Goal: Task Accomplishment & Management: Use online tool/utility

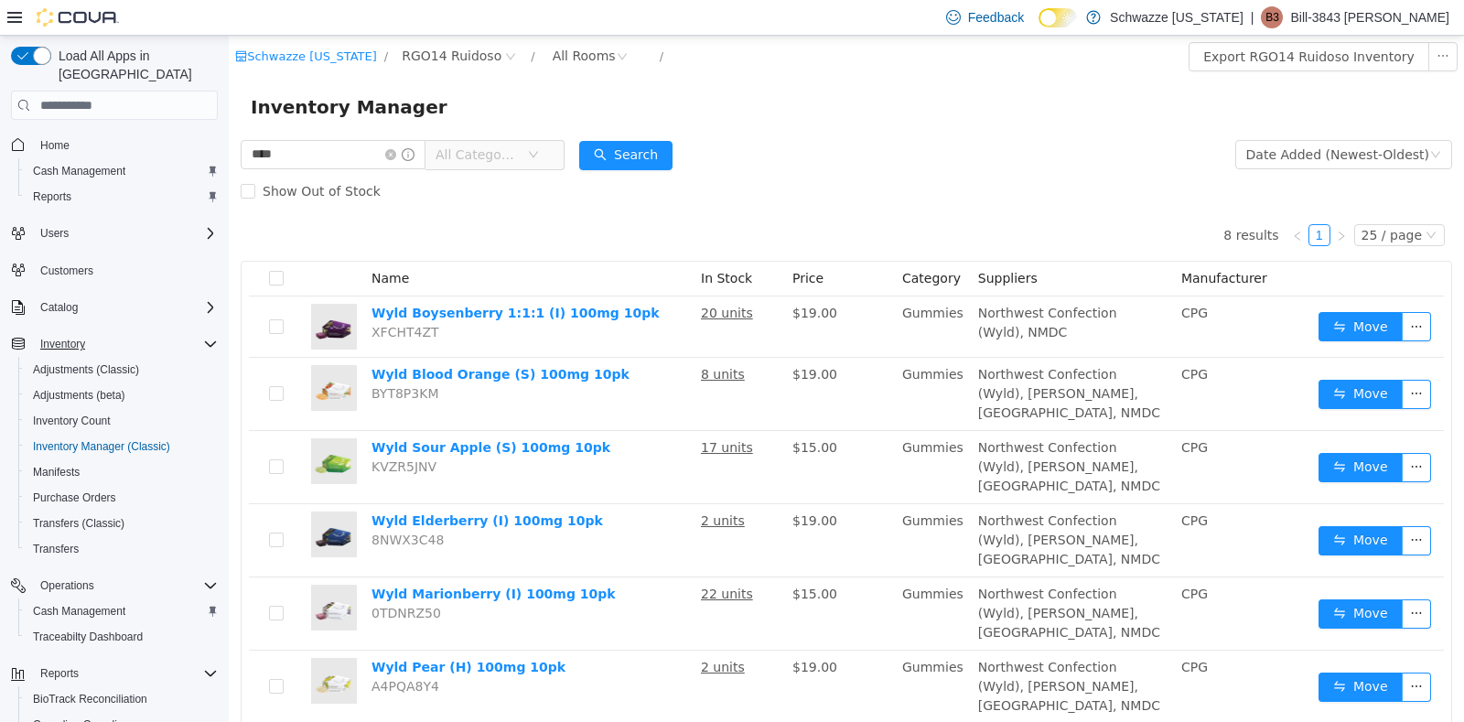
click at [212, 337] on icon "Complex example" at bounding box center [210, 344] width 15 height 15
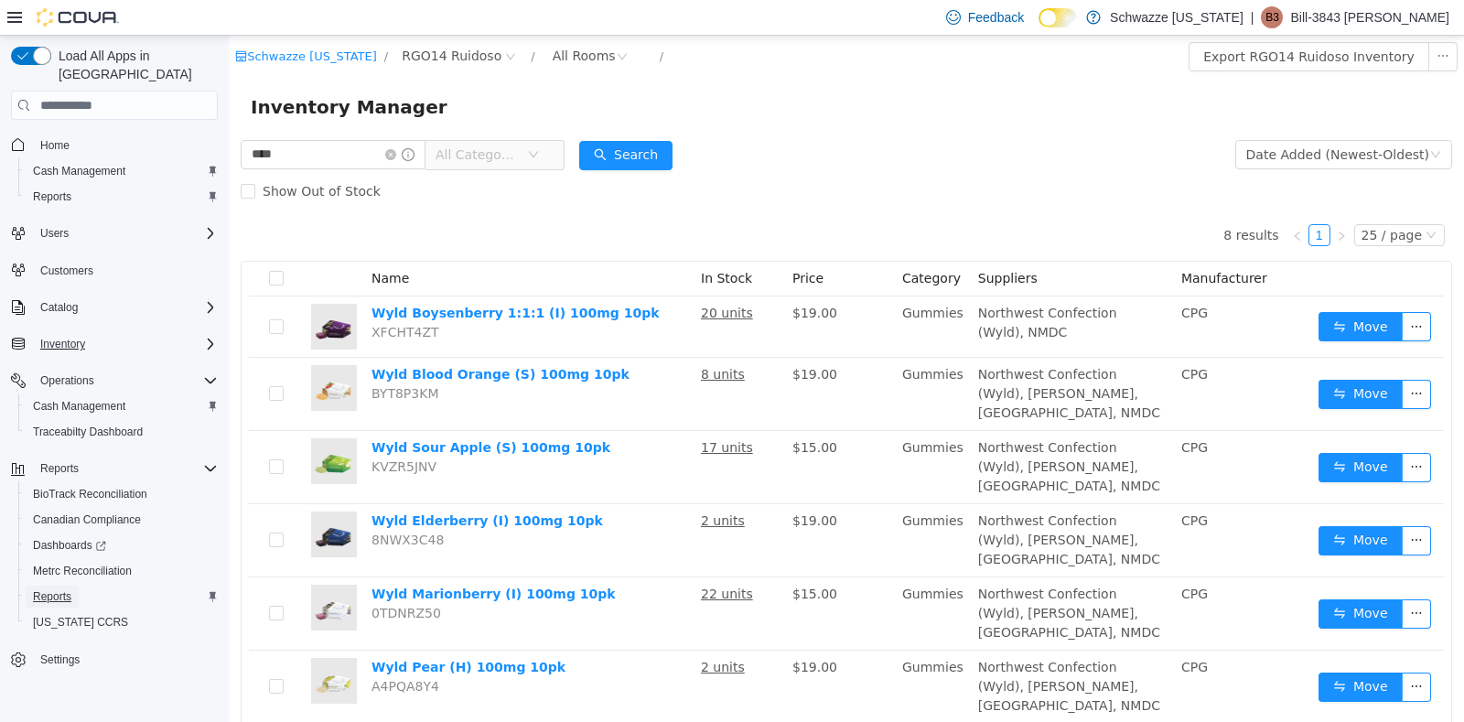
click at [60, 589] on span "Reports" at bounding box center [52, 596] width 38 height 15
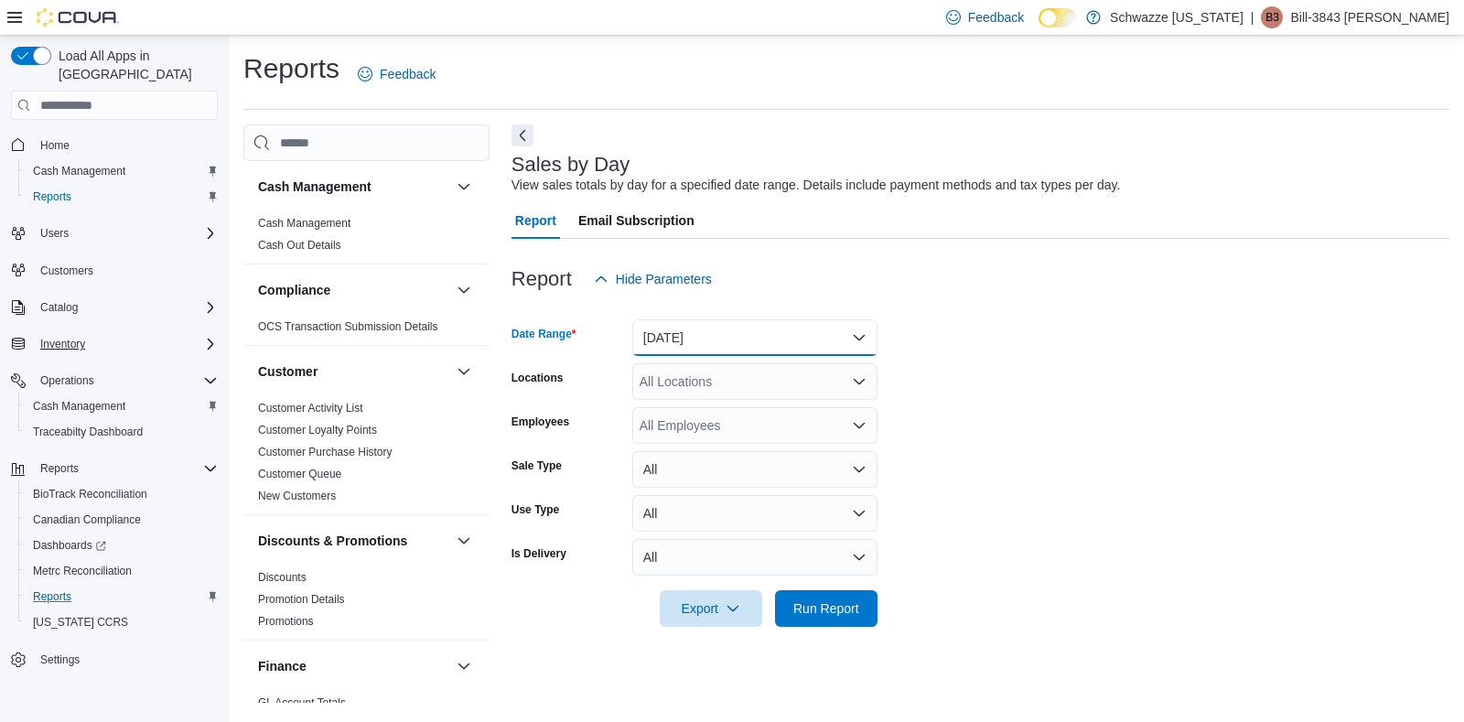
click at [811, 345] on button "[DATE]" at bounding box center [754, 337] width 245 height 37
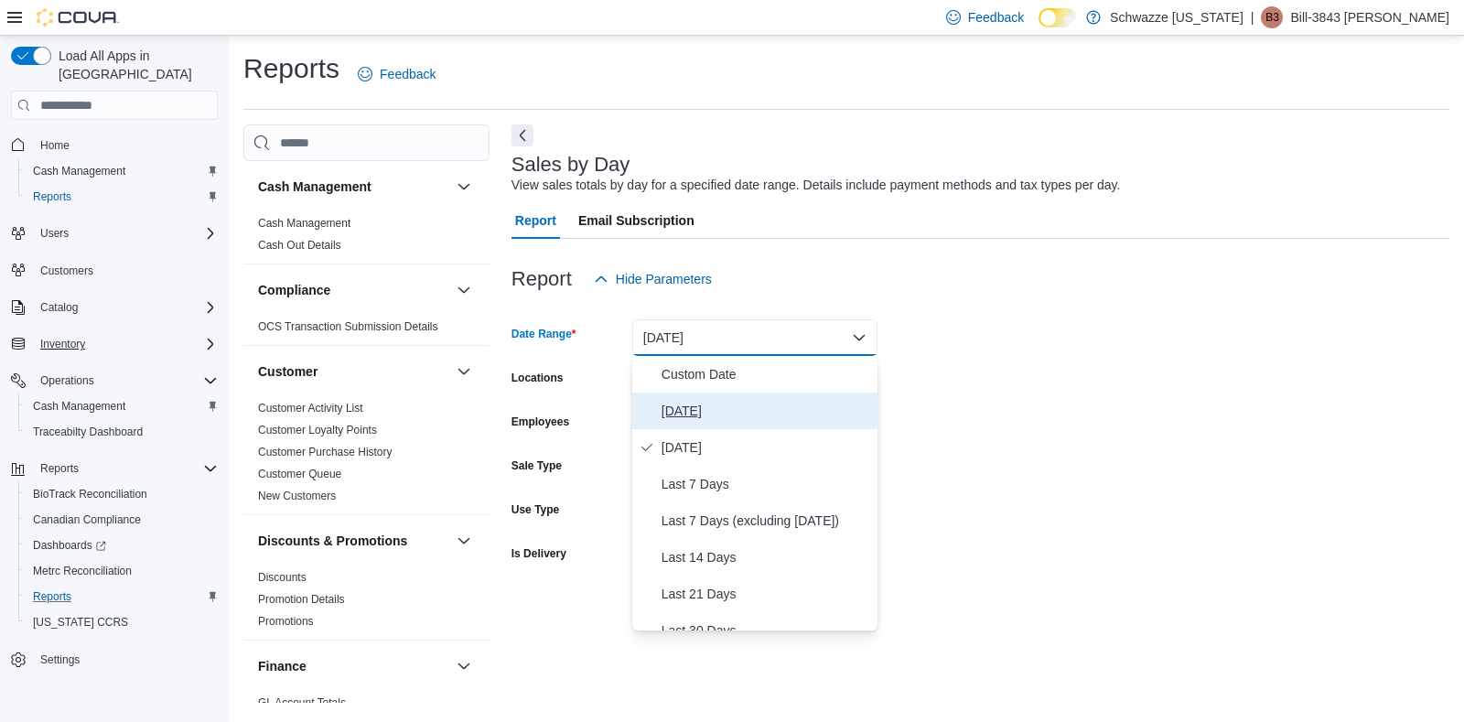
click at [718, 415] on span "[DATE]" at bounding box center [766, 411] width 209 height 22
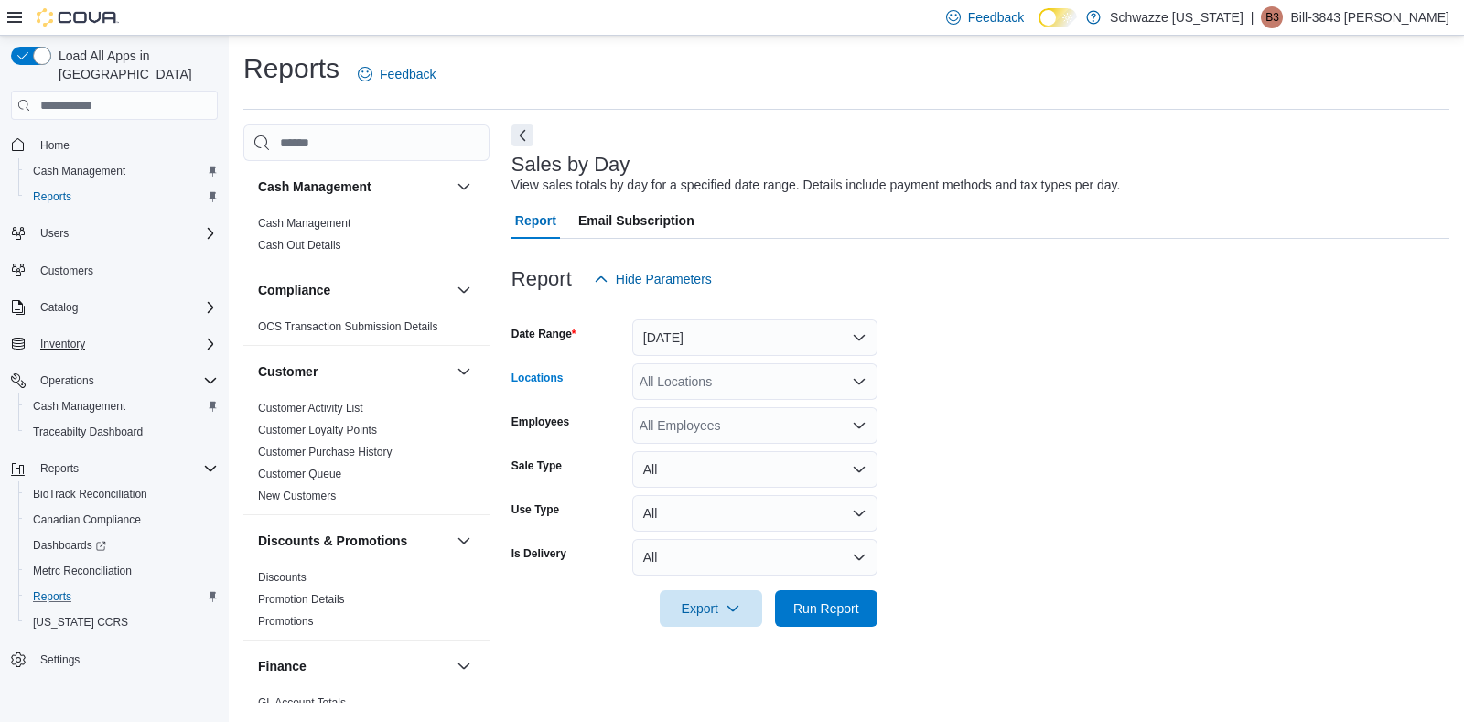
click at [722, 389] on div "All Locations" at bounding box center [754, 381] width 245 height 37
type input "***"
click at [737, 419] on span "RGO14 Ruidoso" at bounding box center [728, 413] width 94 height 18
click at [1090, 303] on div at bounding box center [981, 308] width 938 height 22
click at [854, 598] on span "Run Report" at bounding box center [826, 607] width 81 height 37
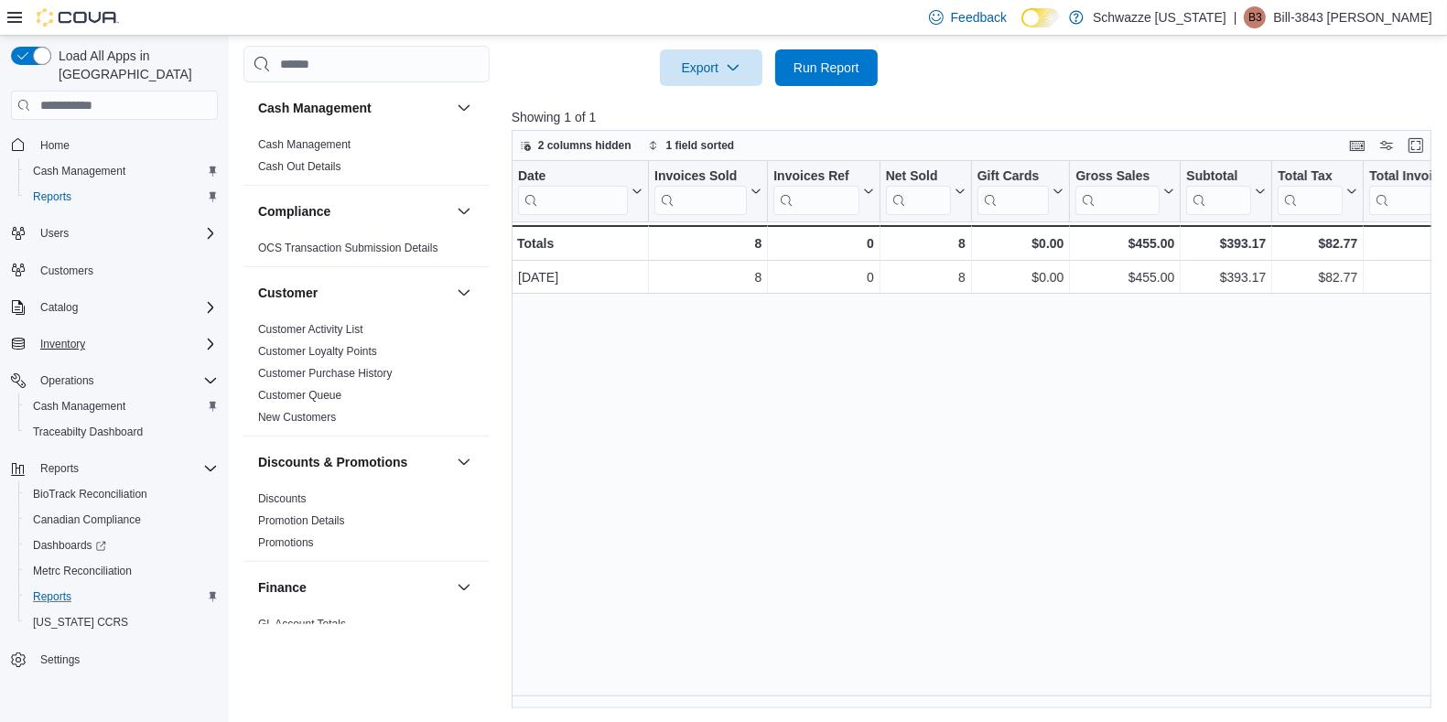
scroll to position [0, 813]
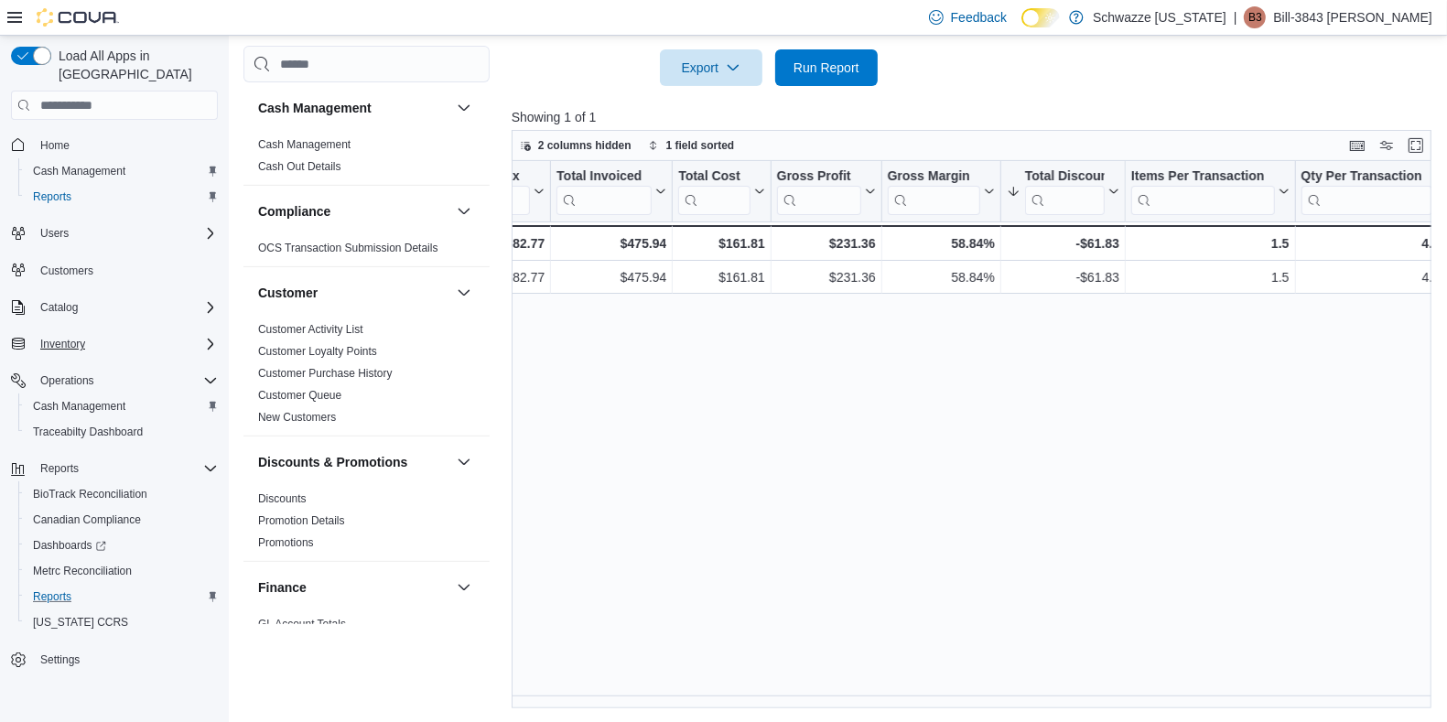
click at [1250, 687] on div "Date Click to view column header actions Invoices Sold Click to view column hea…" at bounding box center [976, 434] width 929 height 547
click at [1262, 694] on div "Date Click to view column header actions Invoices Sold Click to view column hea…" at bounding box center [976, 434] width 929 height 547
click at [1291, 693] on div "Date Click to view column header actions Invoices Sold Click to view column hea…" at bounding box center [976, 434] width 929 height 547
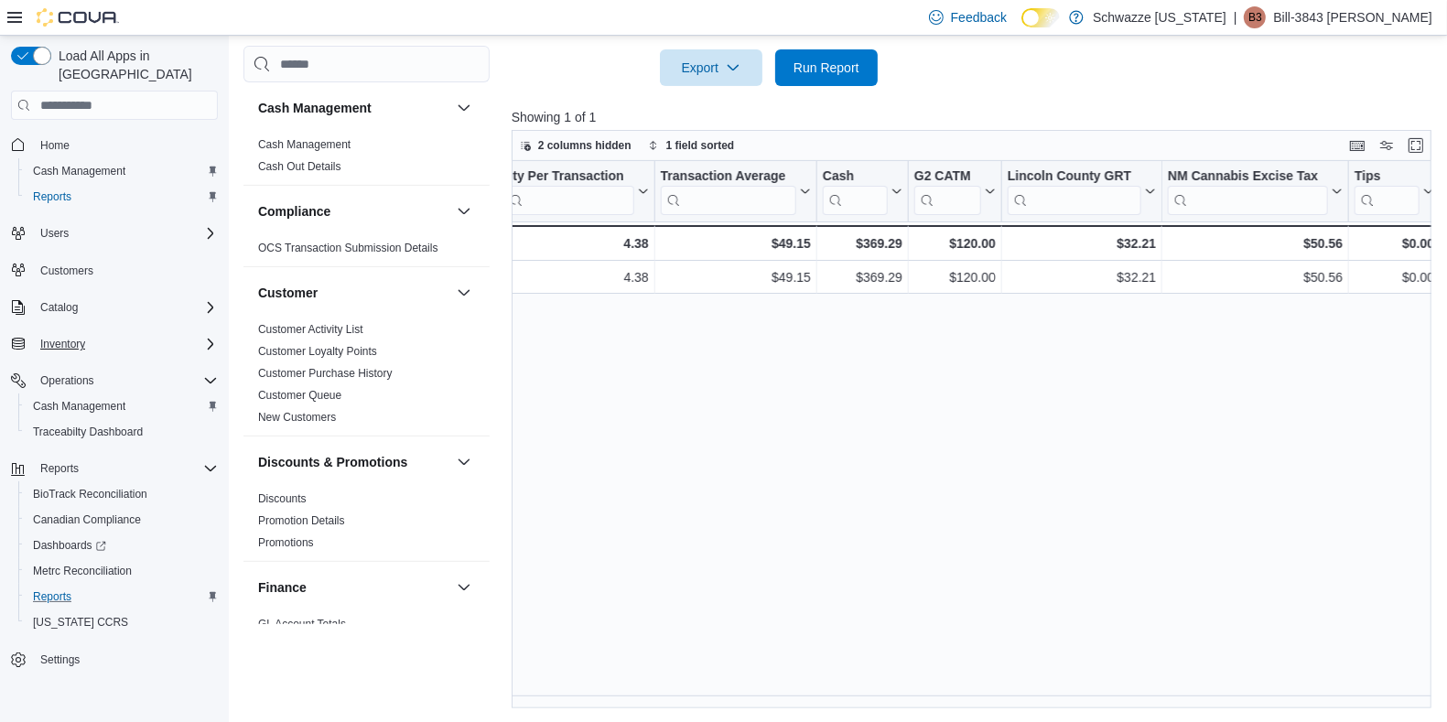
scroll to position [0, 0]
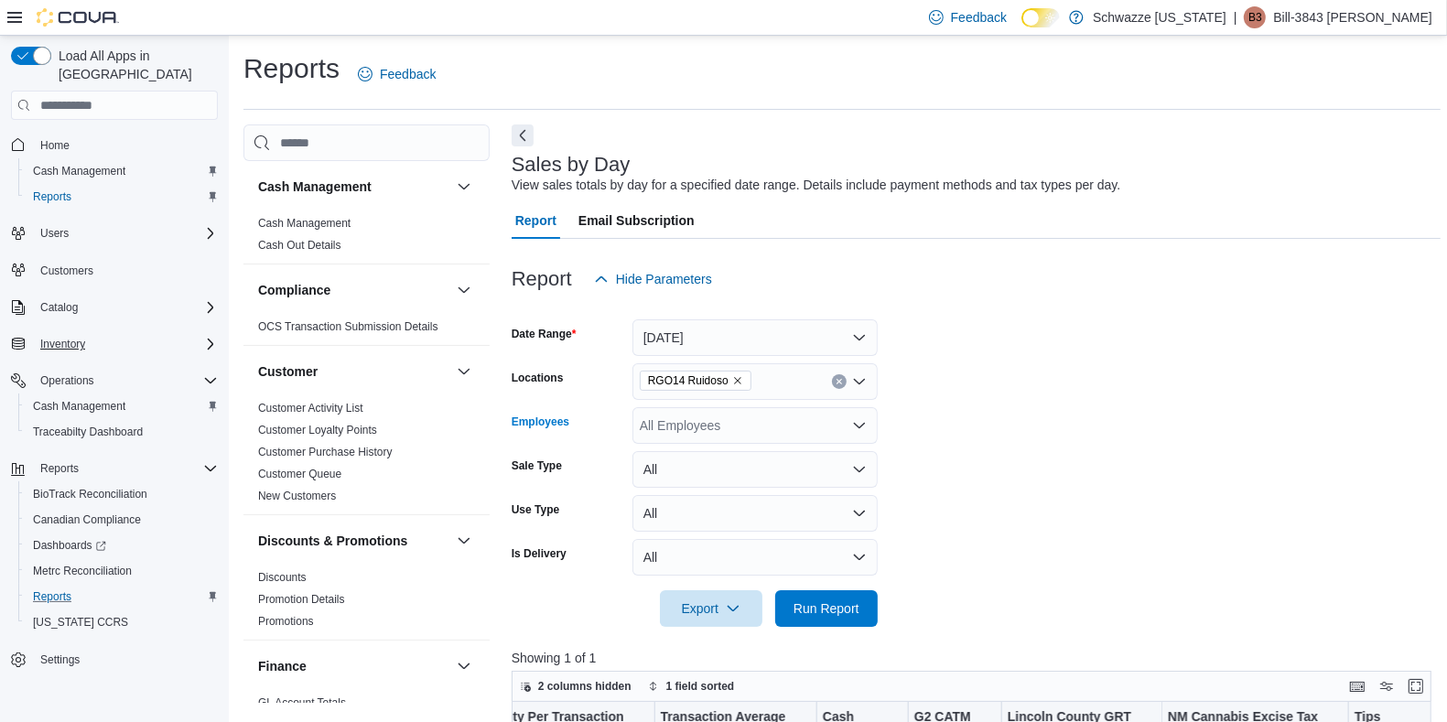
click at [857, 426] on icon "Open list of options" at bounding box center [859, 425] width 11 height 5
type input "****"
click at [741, 463] on span "[PERSON_NAME]-3735 Chance" at bounding box center [754, 456] width 223 height 18
click at [1111, 340] on form "Date Range [DATE] Locations RGO14 Ruidoso Employees [PERSON_NAME]-3735 Chance S…" at bounding box center [976, 461] width 929 height 329
click at [852, 615] on span "Run Report" at bounding box center [826, 607] width 66 height 18
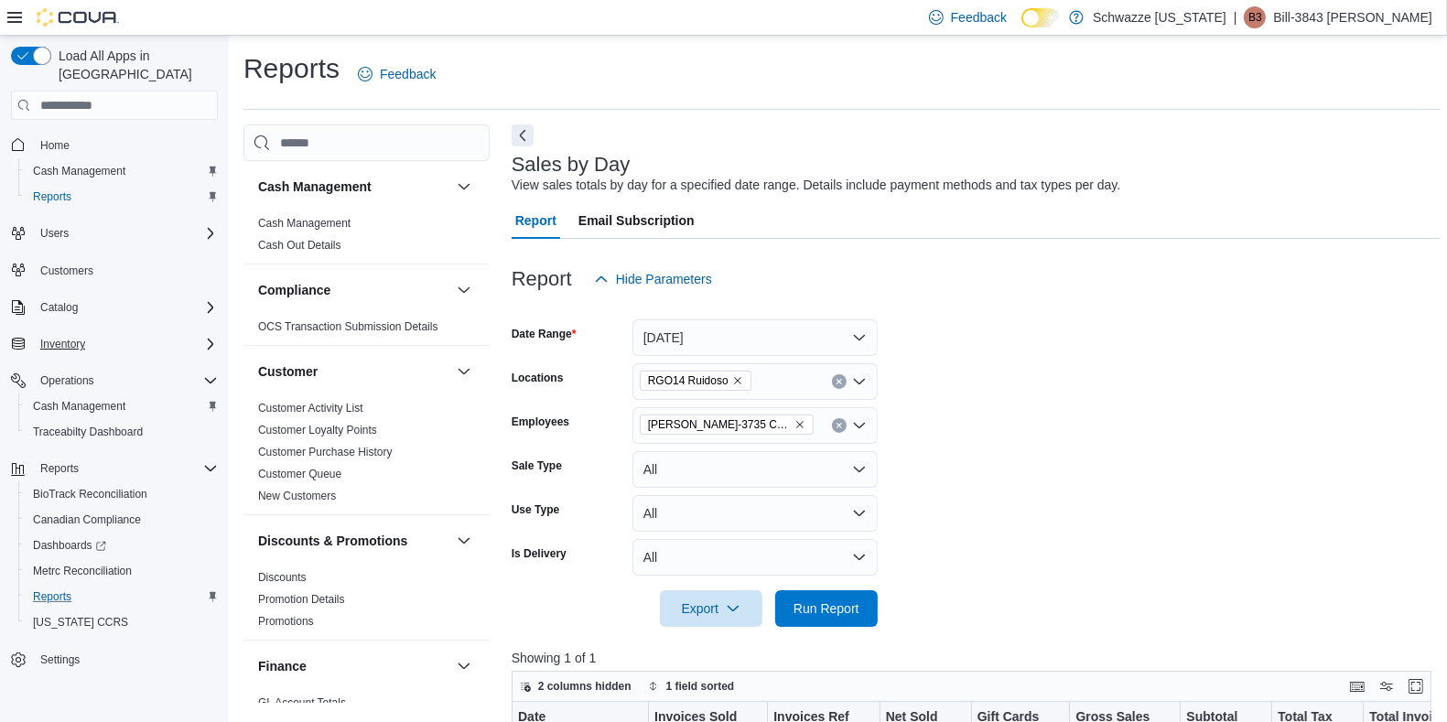
scroll to position [541, 0]
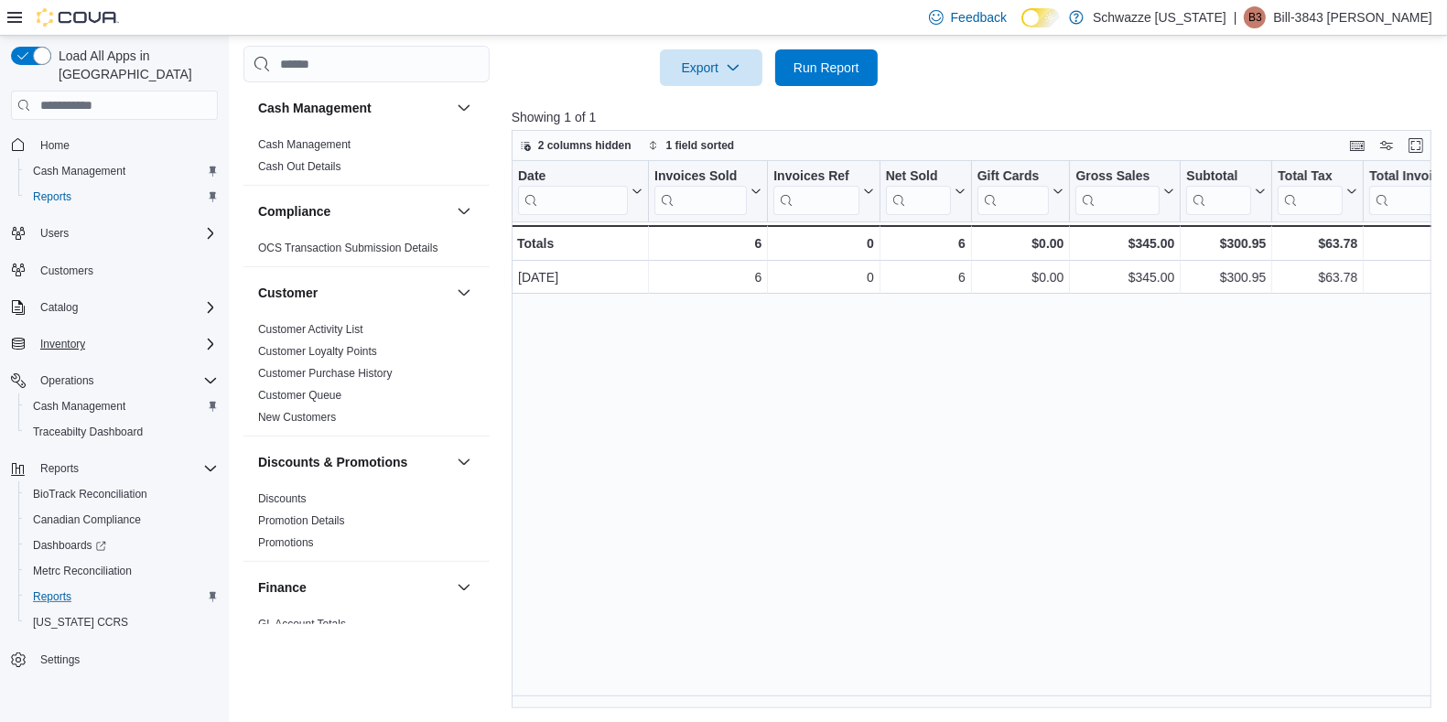
click at [1224, 691] on div "Date Click to view column header actions Invoices Sold Click to view column hea…" at bounding box center [976, 434] width 929 height 547
click at [1230, 707] on div "Reports Feedback Cash Management Cash Management Cash Out Details Compliance OC…" at bounding box center [842, 108] width 1226 height 1227
click at [1237, 693] on div "Date Click to view column header actions Invoices Sold Click to view column hea…" at bounding box center [976, 434] width 929 height 547
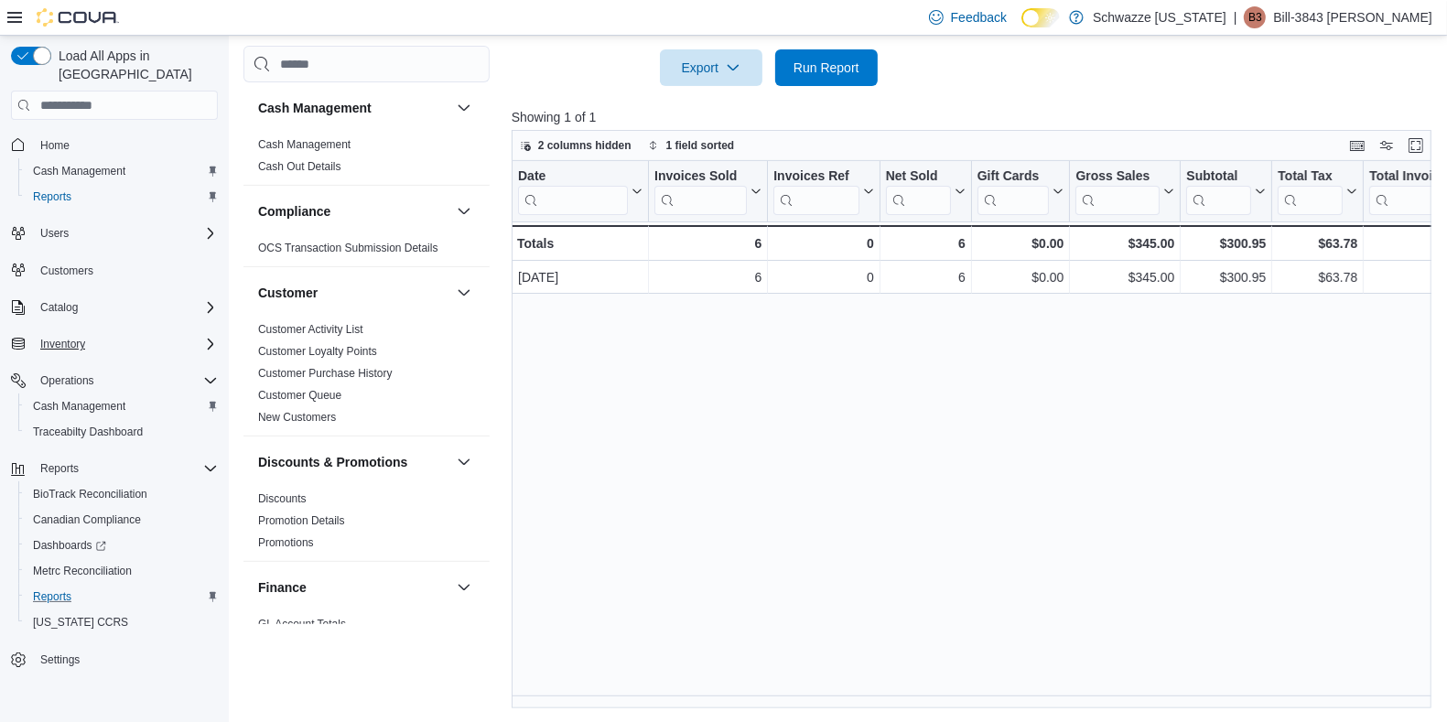
click at [1237, 693] on div "Date Click to view column header actions Invoices Sold Click to view column hea…" at bounding box center [976, 434] width 929 height 547
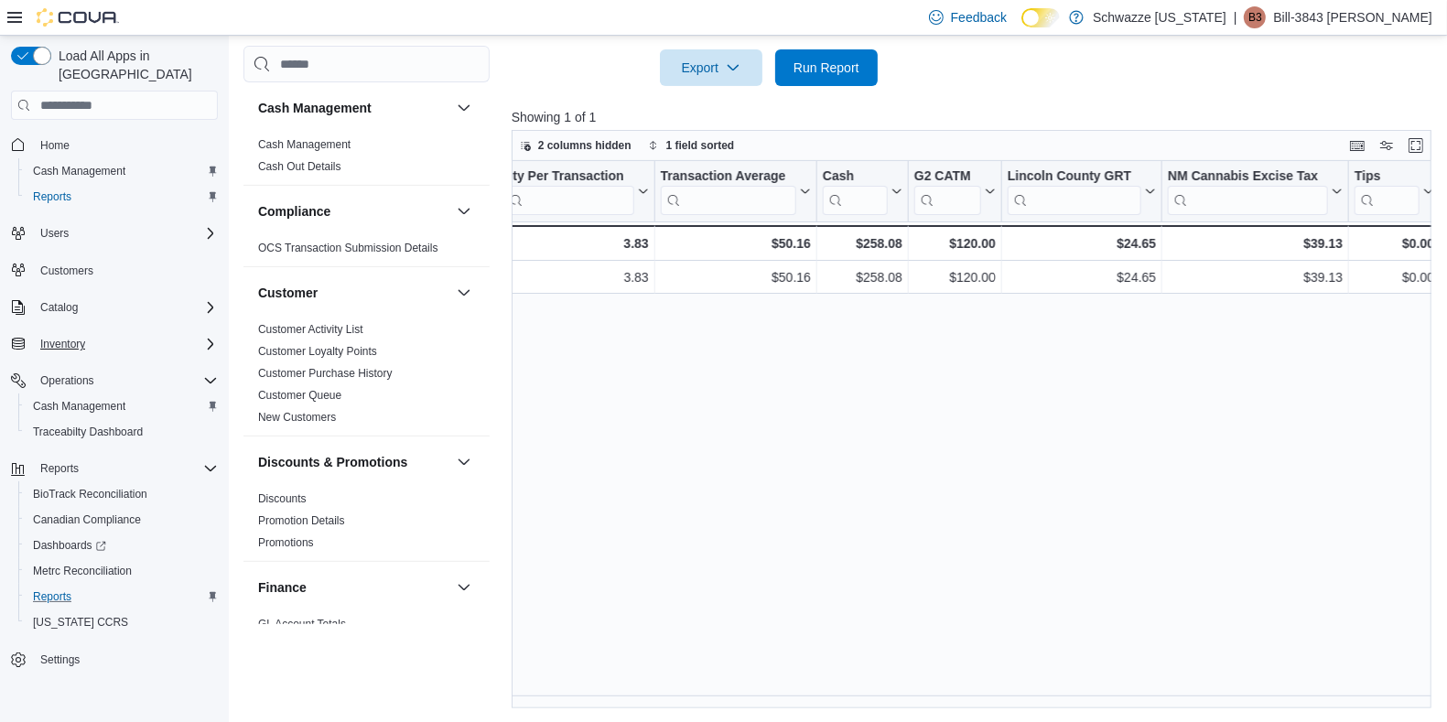
scroll to position [0, 0]
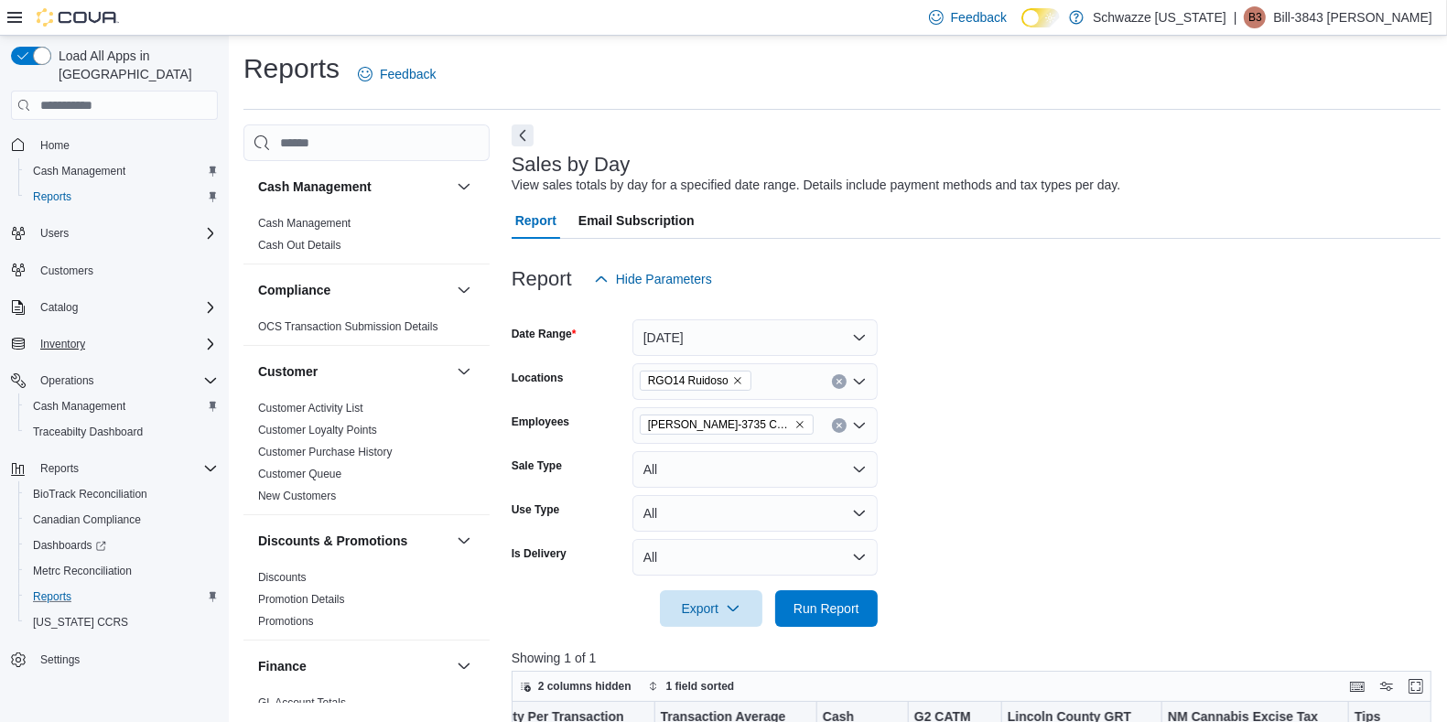
click at [834, 425] on button "Clear input" at bounding box center [839, 425] width 15 height 15
type input "****"
click at [748, 463] on span "Bill-3843 [PERSON_NAME]" at bounding box center [754, 456] width 223 height 18
click at [1085, 408] on form "Date Range [DATE] Locations RGO14 Ruidoso Employees Bill-3843 [PERSON_NAME] Sal…" at bounding box center [976, 461] width 929 height 329
click at [855, 596] on span "Run Report" at bounding box center [826, 607] width 81 height 37
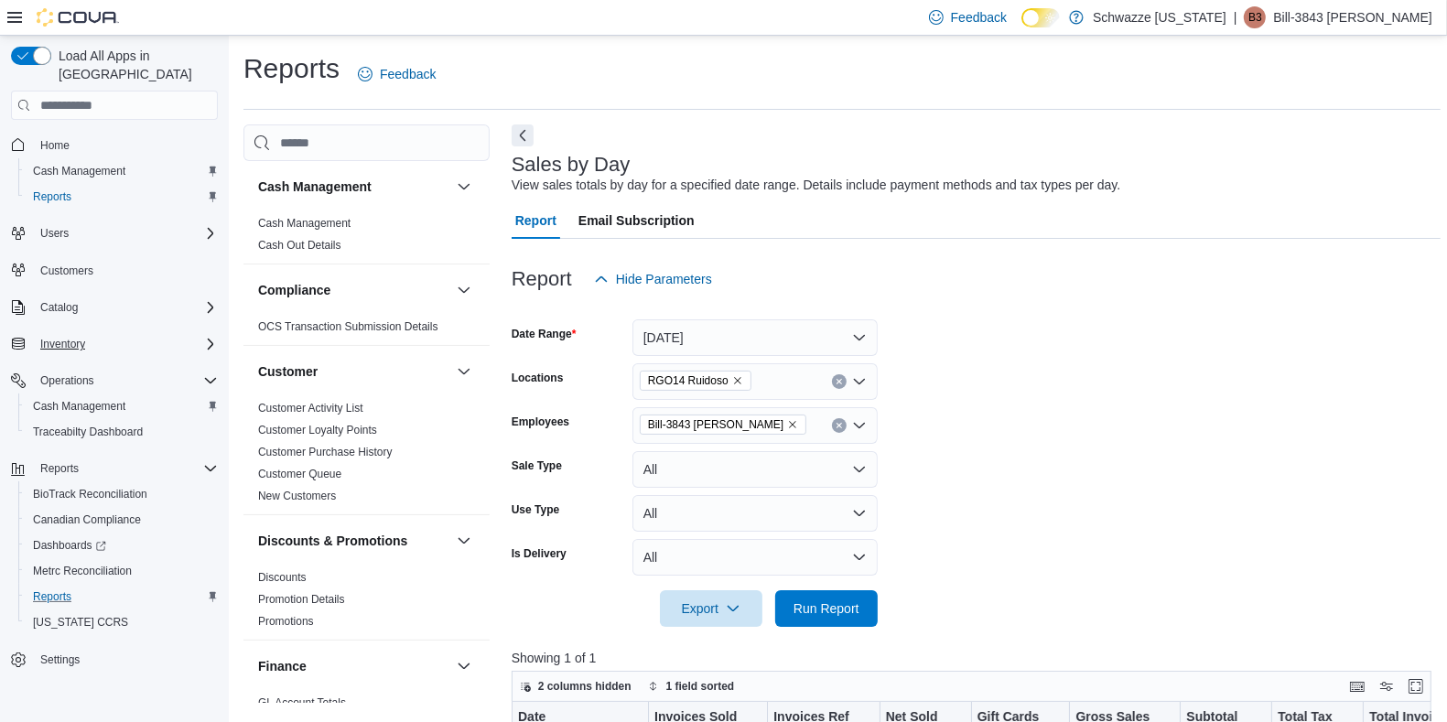
scroll to position [541, 0]
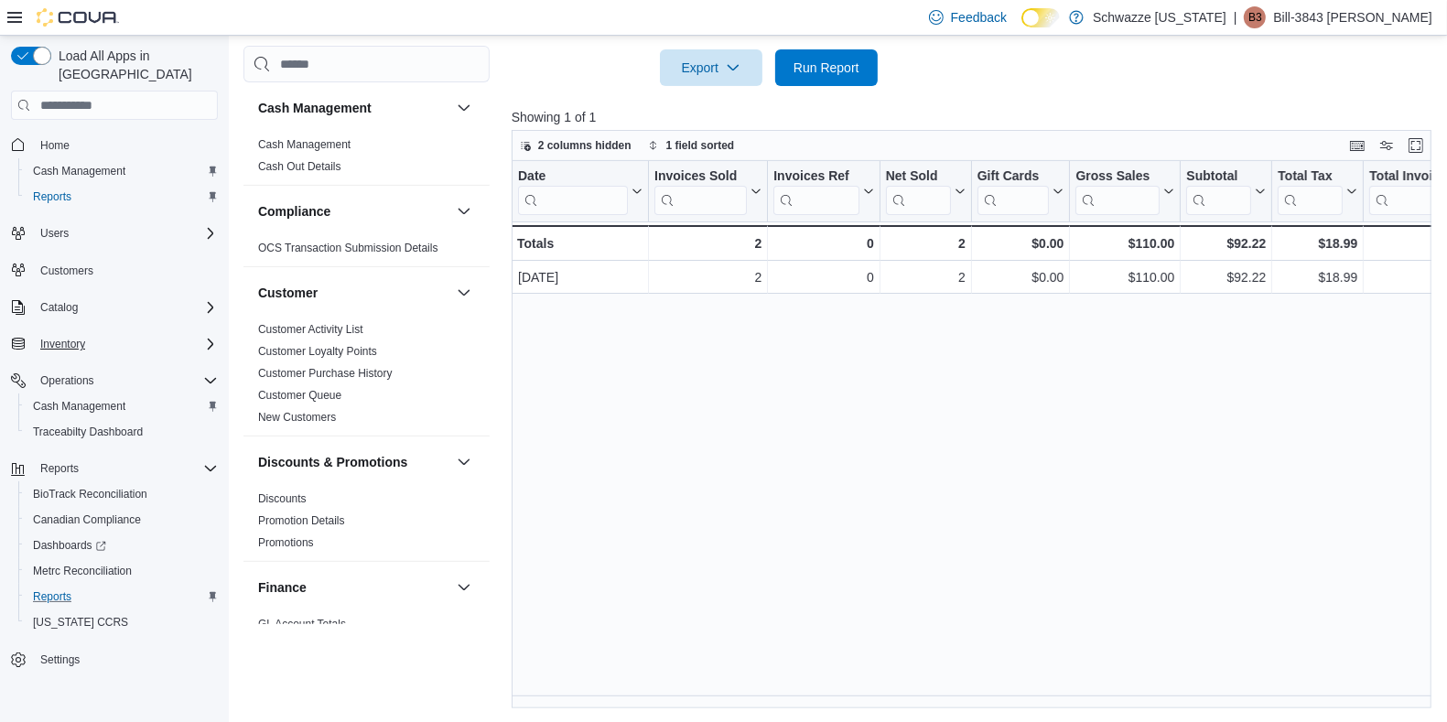
click at [1215, 692] on div "Date Click to view column header actions Invoices Sold Click to view column hea…" at bounding box center [976, 434] width 929 height 547
click at [1215, 693] on div "Date Click to view column header actions Invoices Sold Click to view column hea…" at bounding box center [976, 434] width 929 height 547
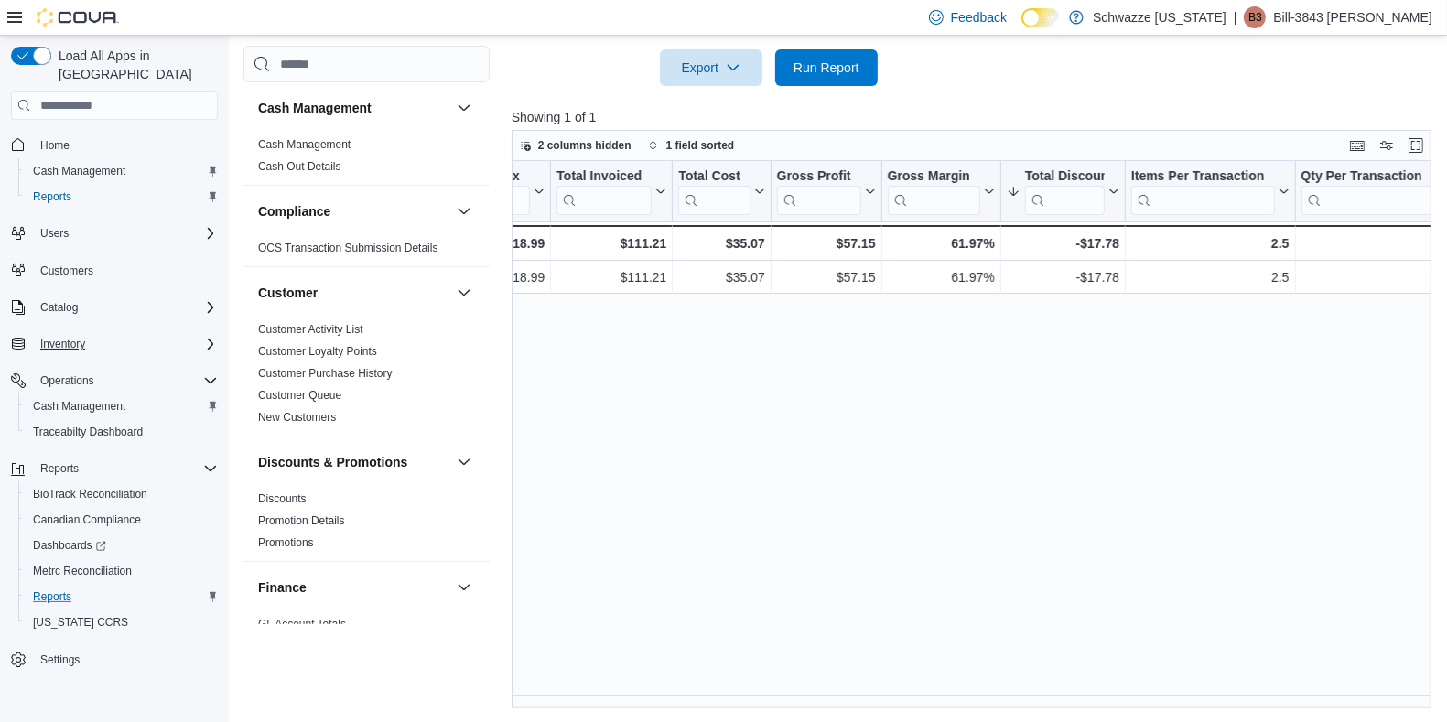
scroll to position [0, 1517]
